Goal: Information Seeking & Learning: Find specific fact

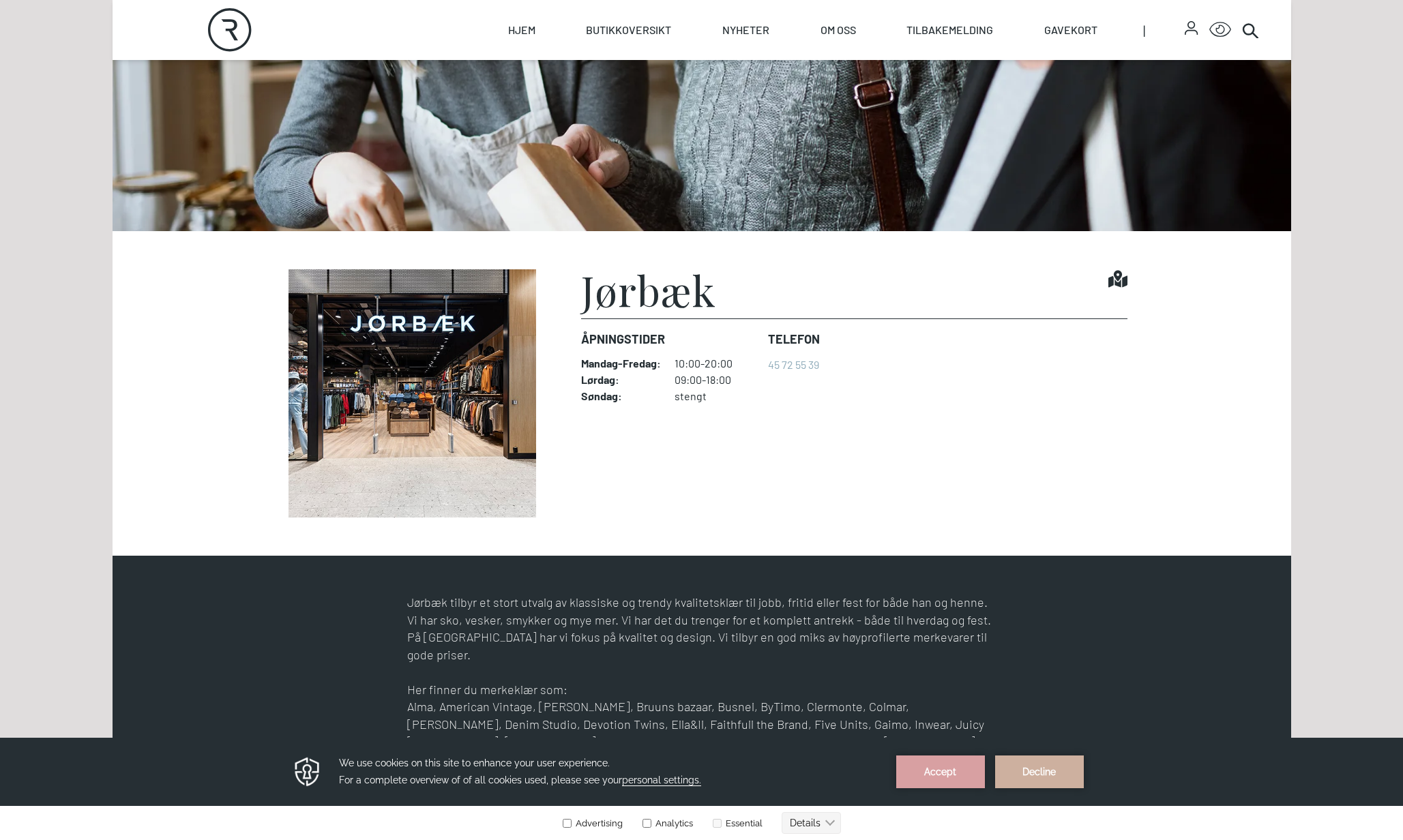
scroll to position [273, 0]
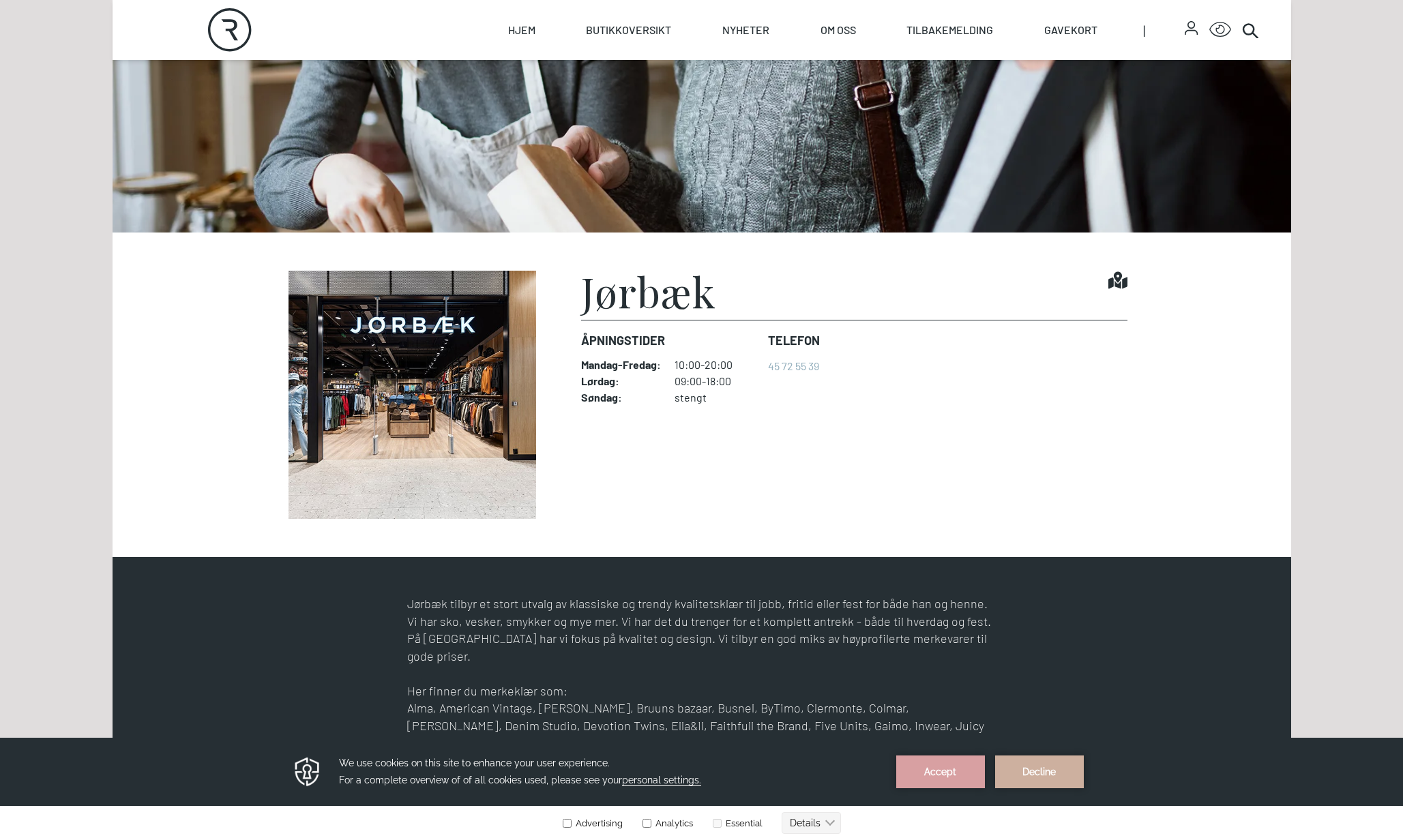
click at [475, 358] on img at bounding box center [413, 394] width 273 height 248
click at [477, 405] on img at bounding box center [413, 394] width 273 height 248
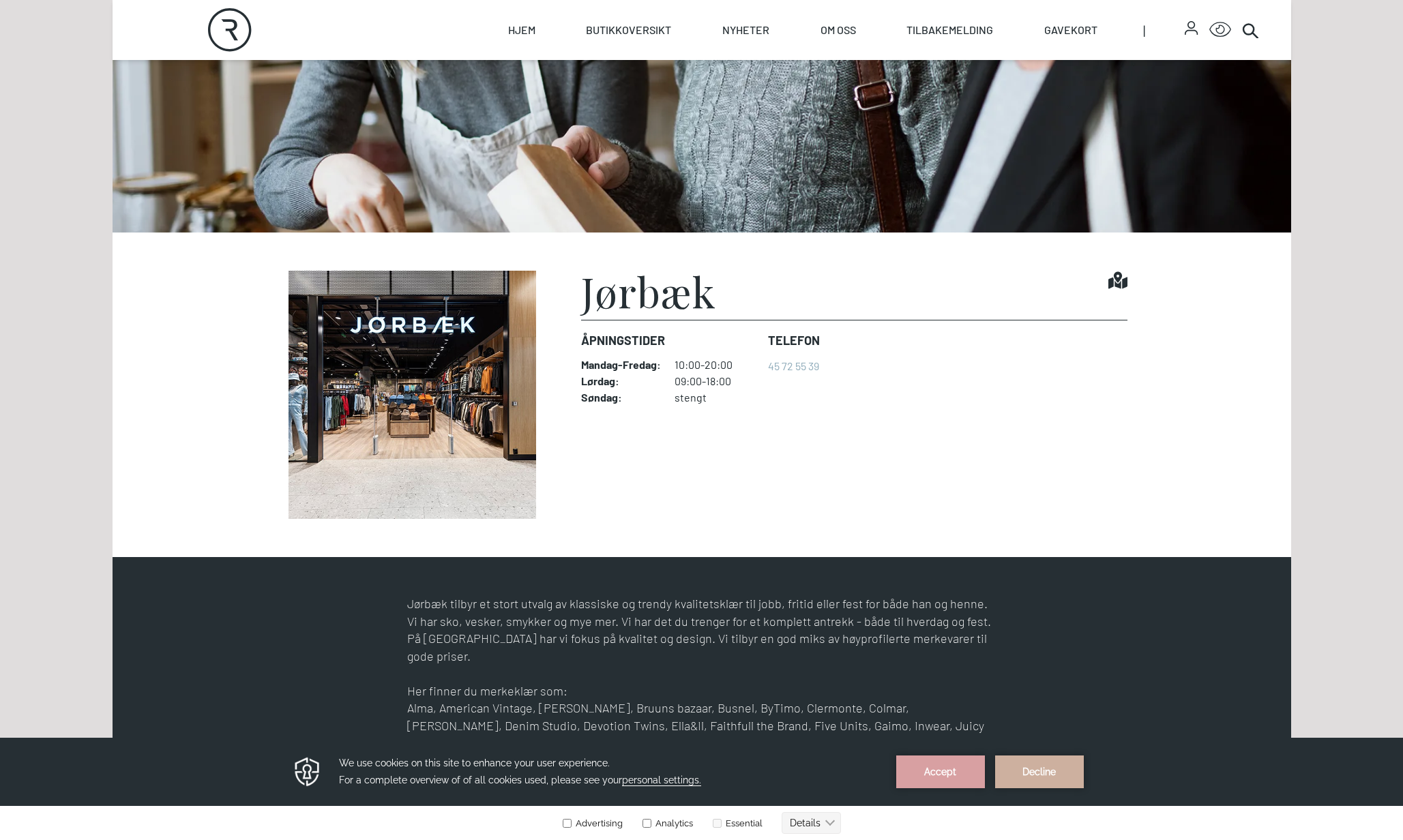
click at [630, 356] on div "Åpningstider Mandag - Fredag : 10:00-20:00 Lørdag : 09:00-18:00 Søndag : stengt" at bounding box center [668, 367] width 176 height 94
click at [626, 363] on dt "Mandag - Fredag :" at bounding box center [620, 365] width 80 height 14
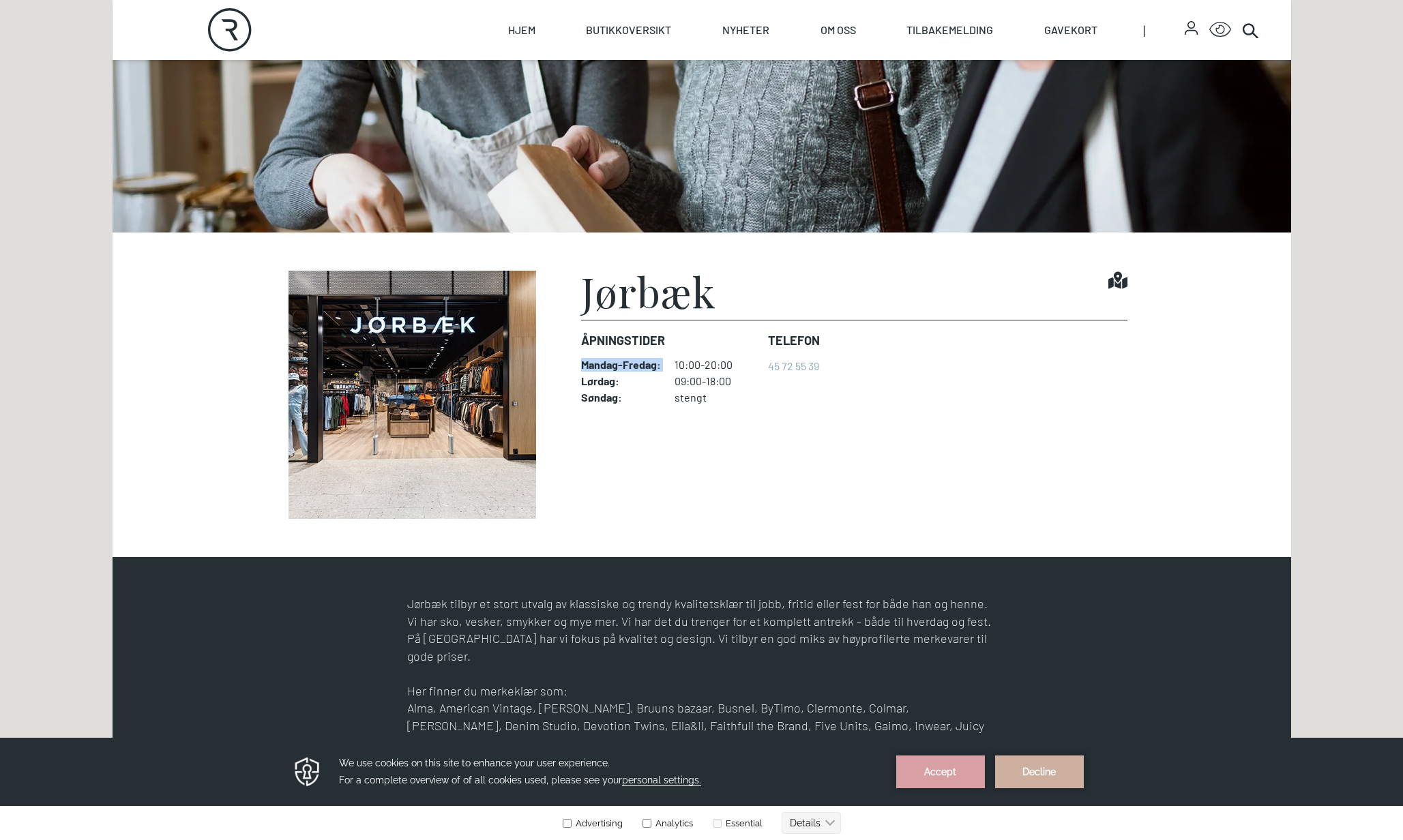
click at [626, 363] on dt "Mandag - Fredag :" at bounding box center [620, 365] width 80 height 14
click at [380, 439] on img at bounding box center [413, 394] width 273 height 248
click at [634, 402] on dt "Søndag :" at bounding box center [620, 397] width 80 height 14
click at [666, 390] on dl "Mandag - Fredag : 10:00-20:00 Lørdag : 09:00-18:00 Søndag : stengt" at bounding box center [668, 381] width 176 height 46
click at [671, 390] on dl "Mandag - Fredag : 10:00-20:00 Lørdag : 09:00-18:00 Søndag : stengt" at bounding box center [668, 381] width 176 height 46
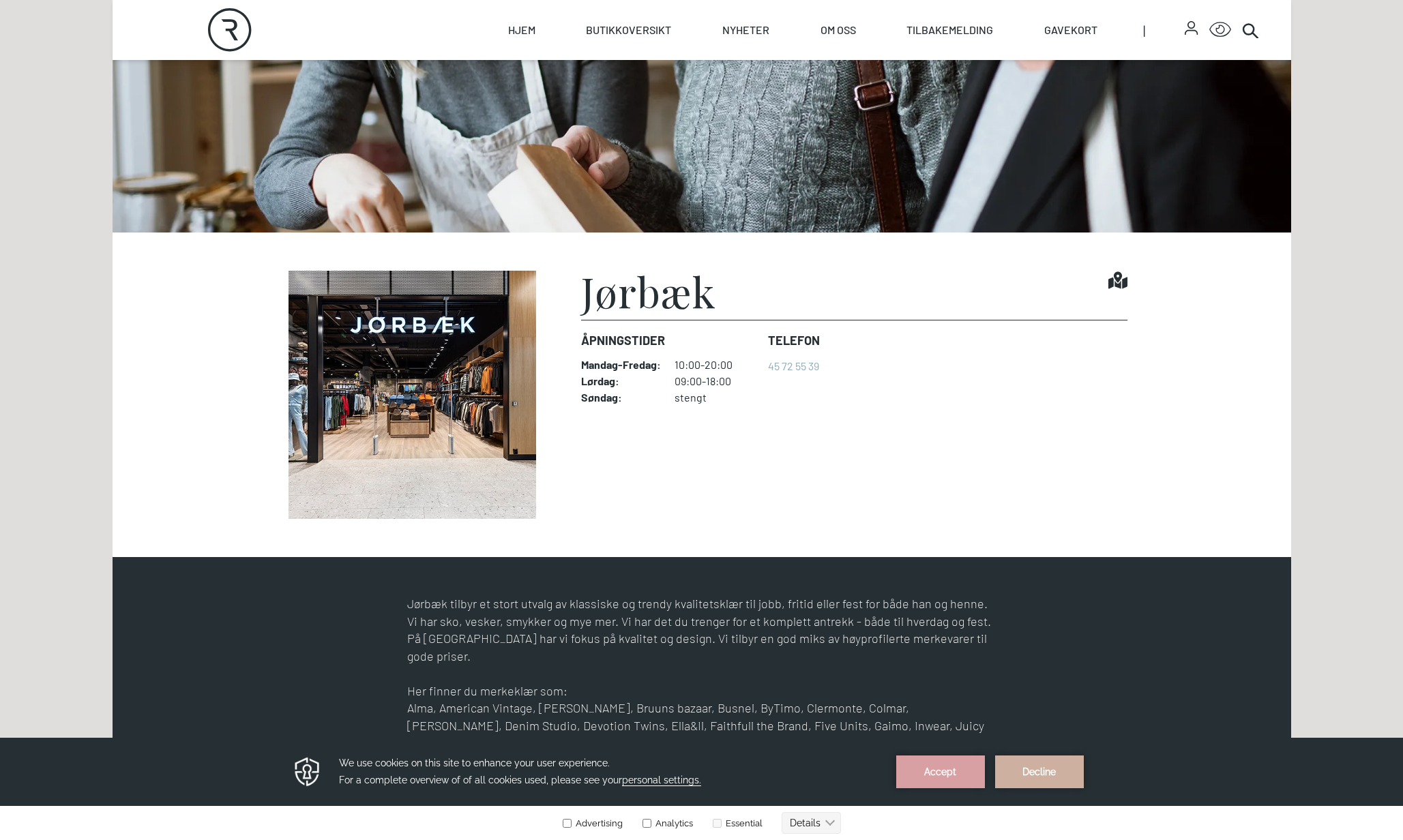
click at [674, 390] on dl "Mandag - Fredag : 10:00-20:00 Lørdag : 09:00-18:00 Søndag : stengt" at bounding box center [668, 381] width 176 height 46
click at [701, 385] on dd "09:00-18:00" at bounding box center [716, 381] width 82 height 14
click at [709, 368] on dd "10:00-20:00" at bounding box center [716, 365] width 82 height 14
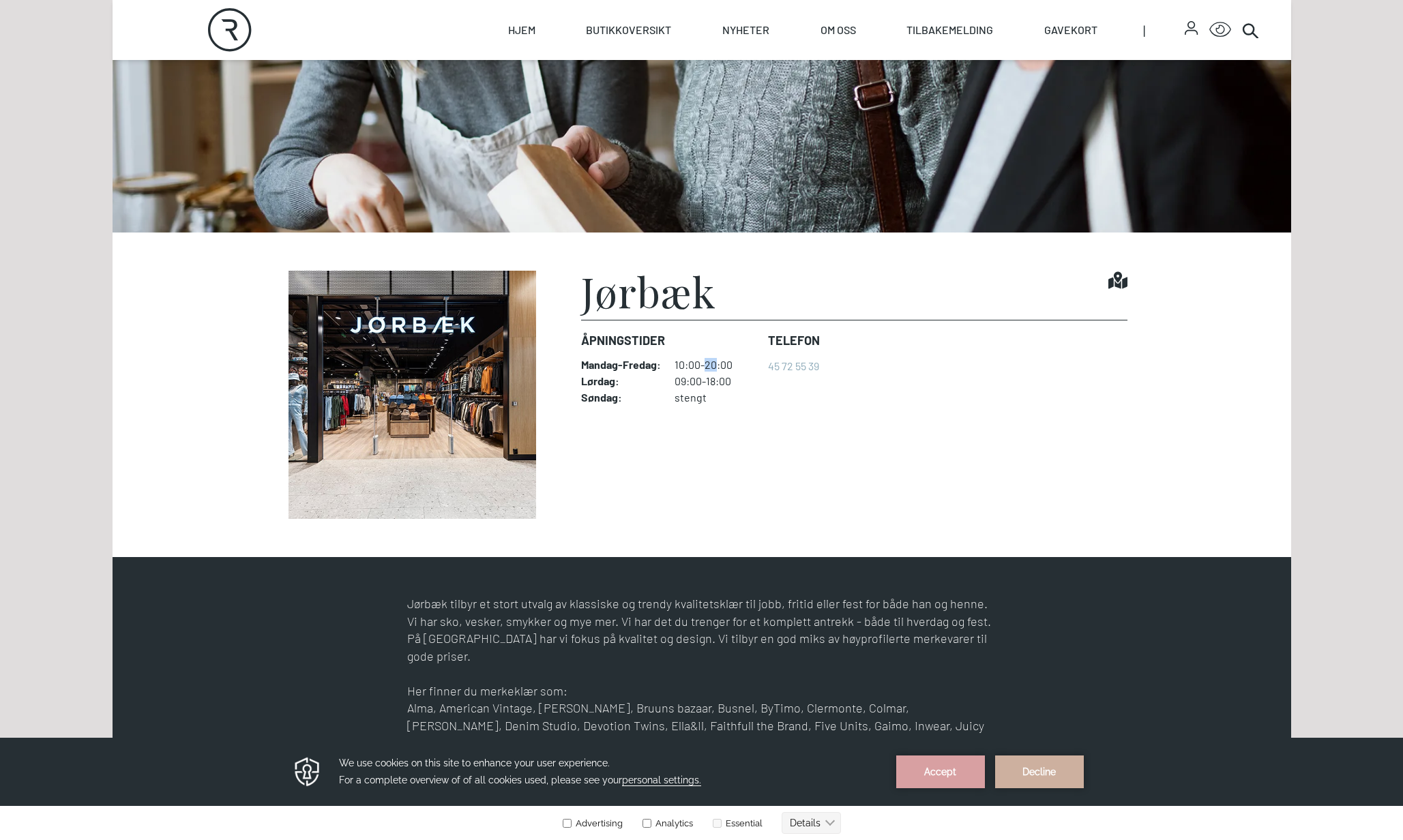
click at [709, 368] on dd "10:00-20:00" at bounding box center [716, 365] width 82 height 14
click at [669, 307] on h1 "Jørbæk" at bounding box center [648, 291] width 135 height 41
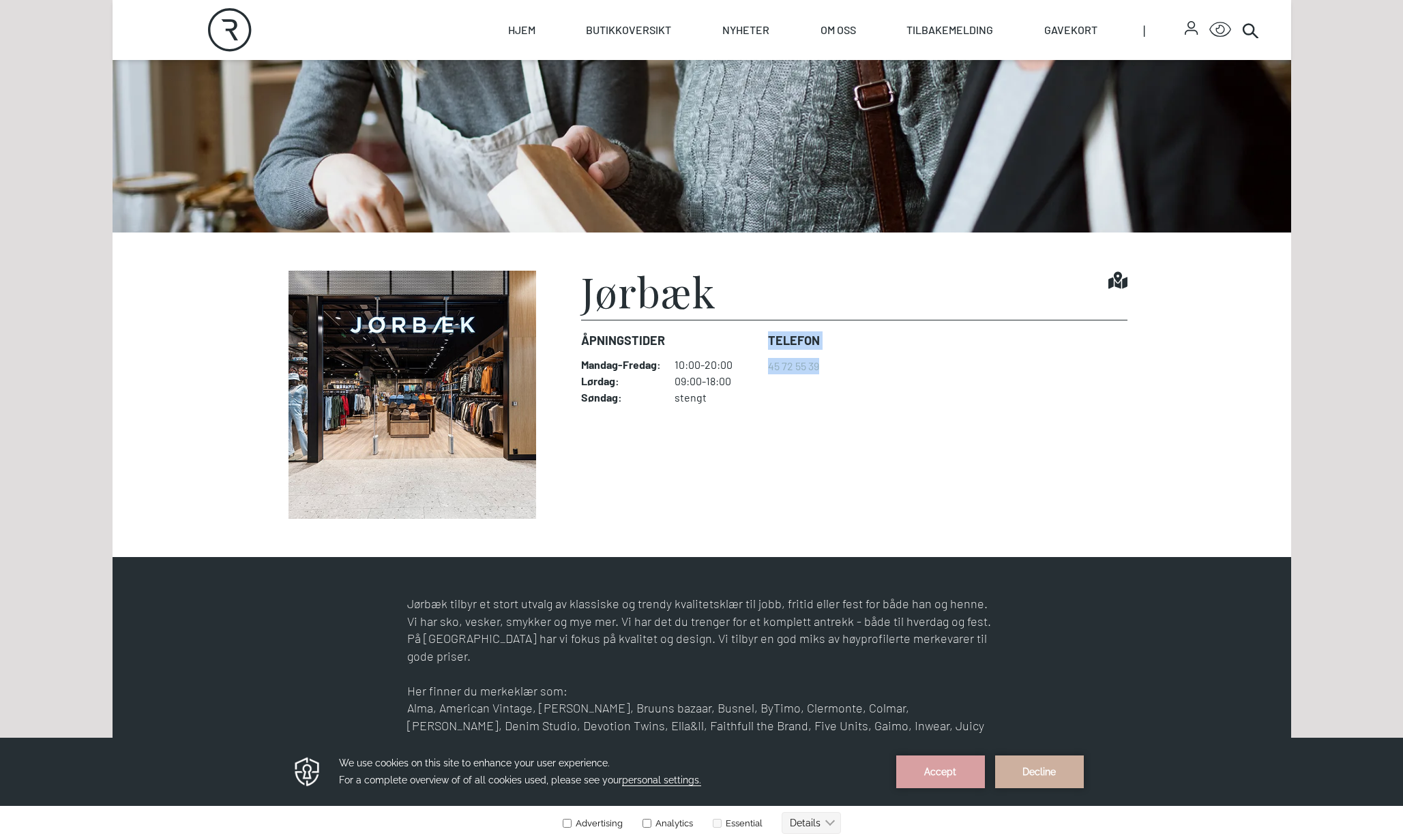
drag, startPoint x: 831, startPoint y: 365, endPoint x: 765, endPoint y: 338, distance: 71.3
click at [765, 338] on dl "Åpningstider Mandag - Fredag : 10:00-20:00 Lørdag : 09:00-18:00 Søndag : stengt…" at bounding box center [854, 367] width 546 height 95
